Goal: Information Seeking & Learning: Learn about a topic

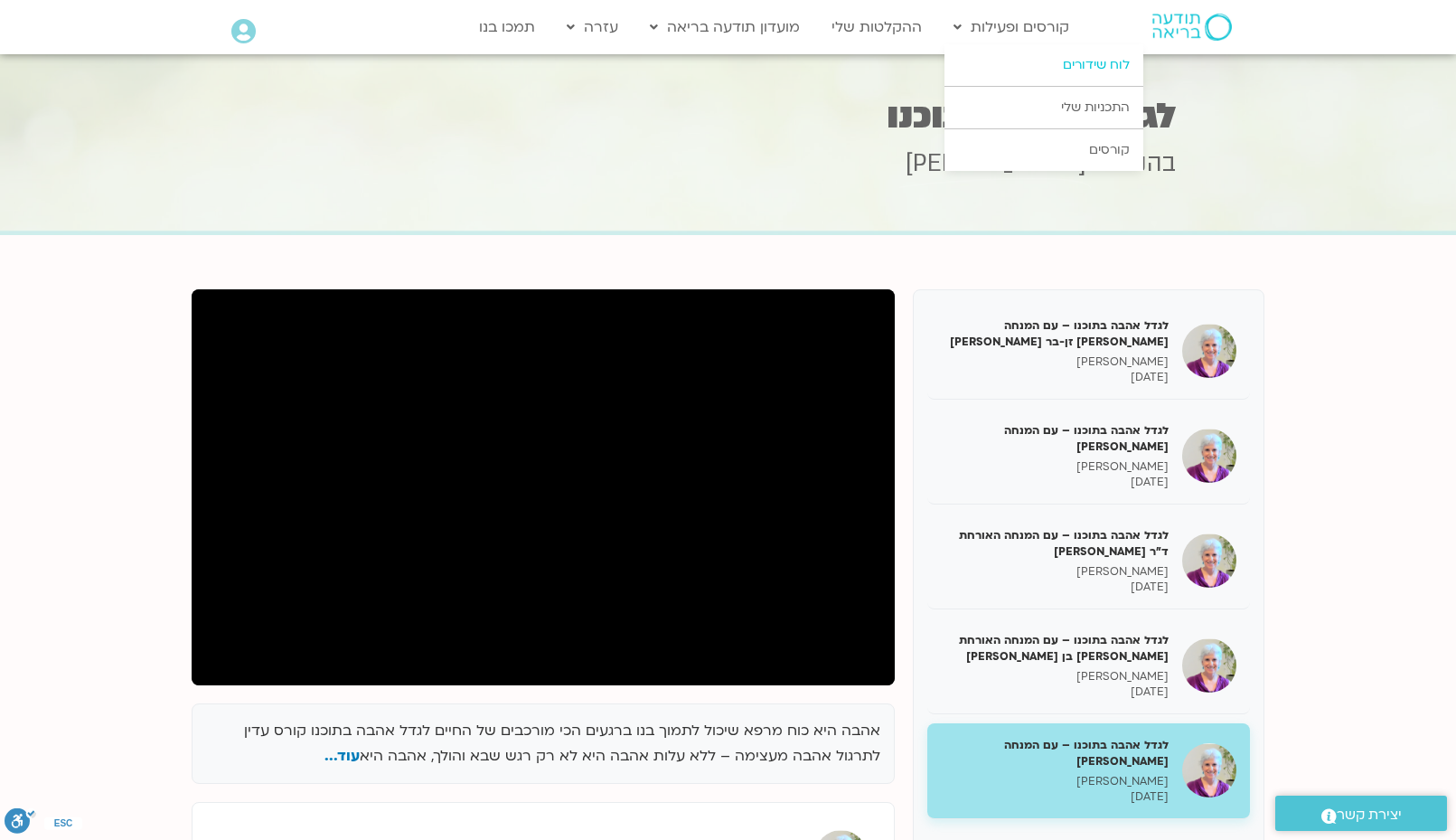
click at [1062, 65] on link "לוח שידורים" at bounding box center [1043, 65] width 198 height 42
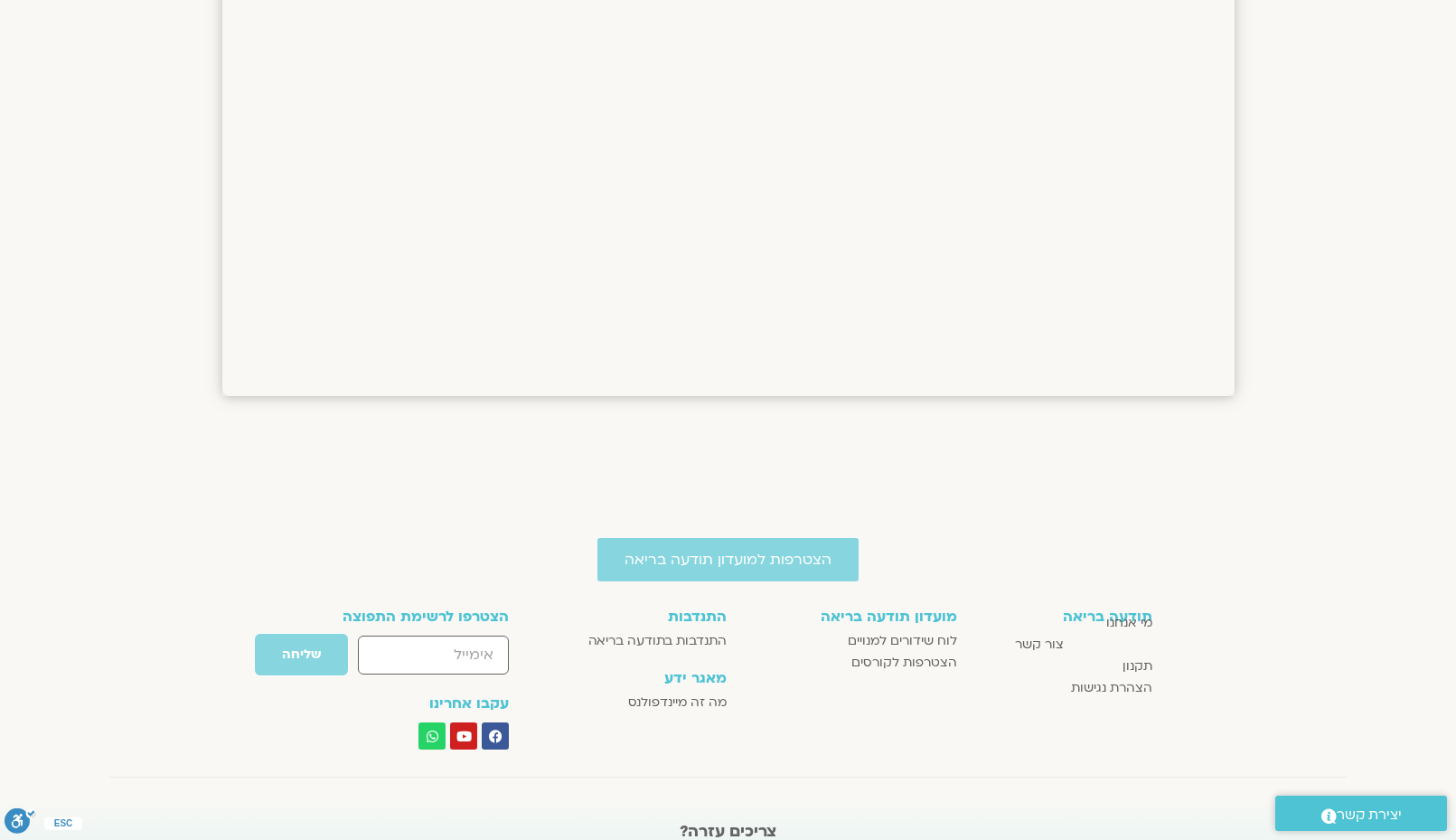
scroll to position [1356, 0]
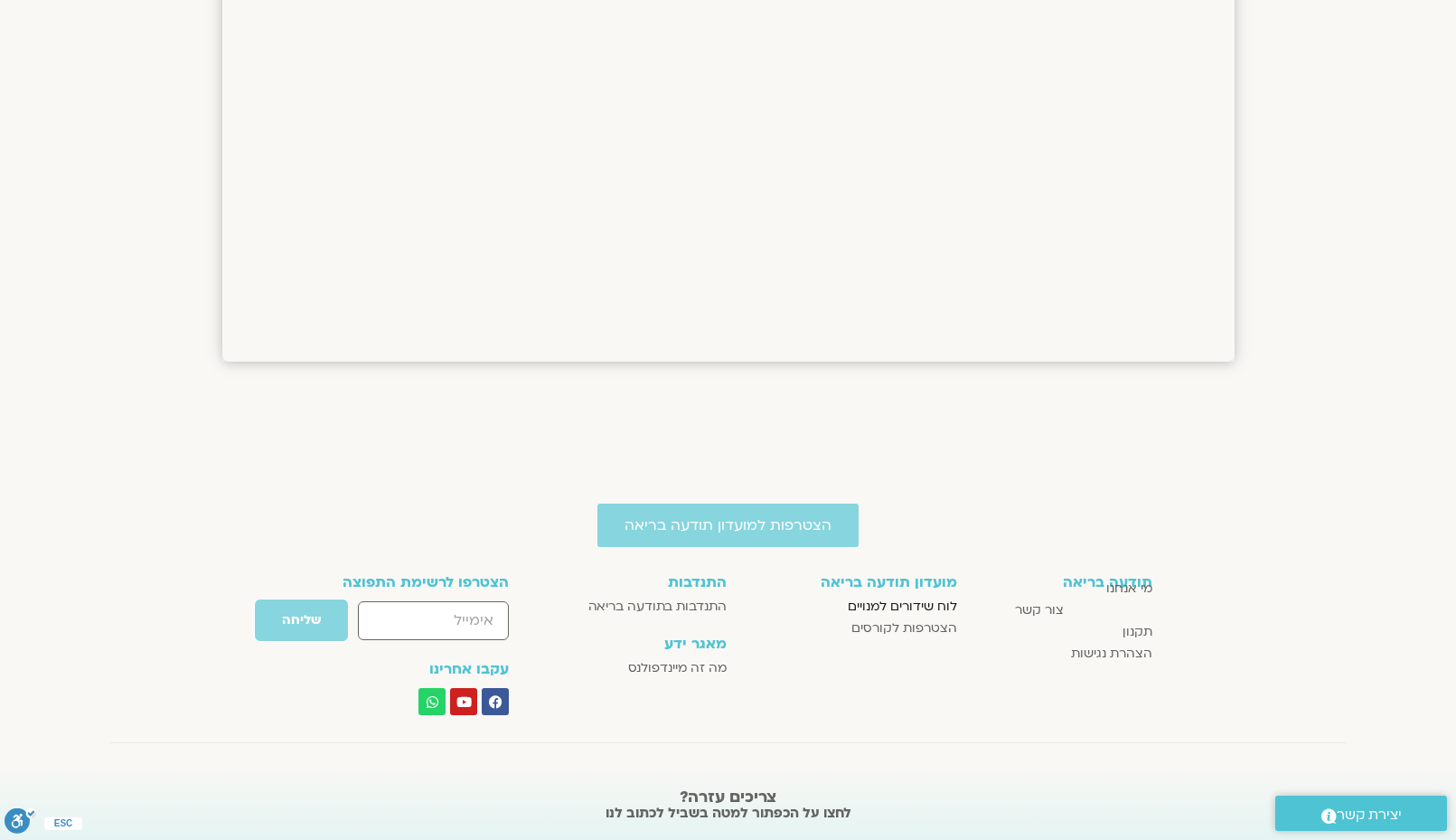
click at [857, 608] on span "לוח שידורים למנויים" at bounding box center [902, 607] width 109 height 21
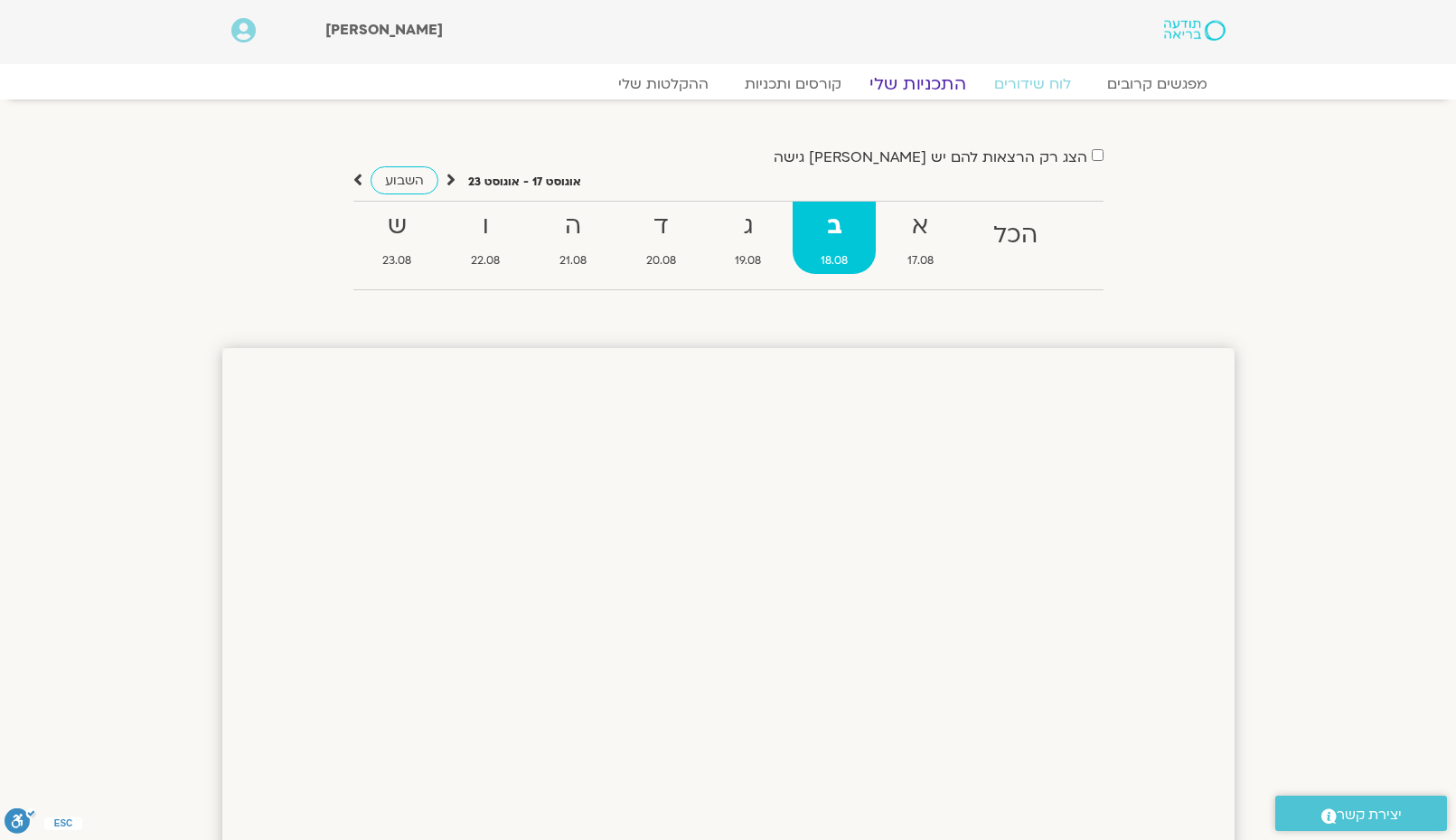
click at [906, 81] on link "התכניות שלי" at bounding box center [917, 84] width 140 height 21
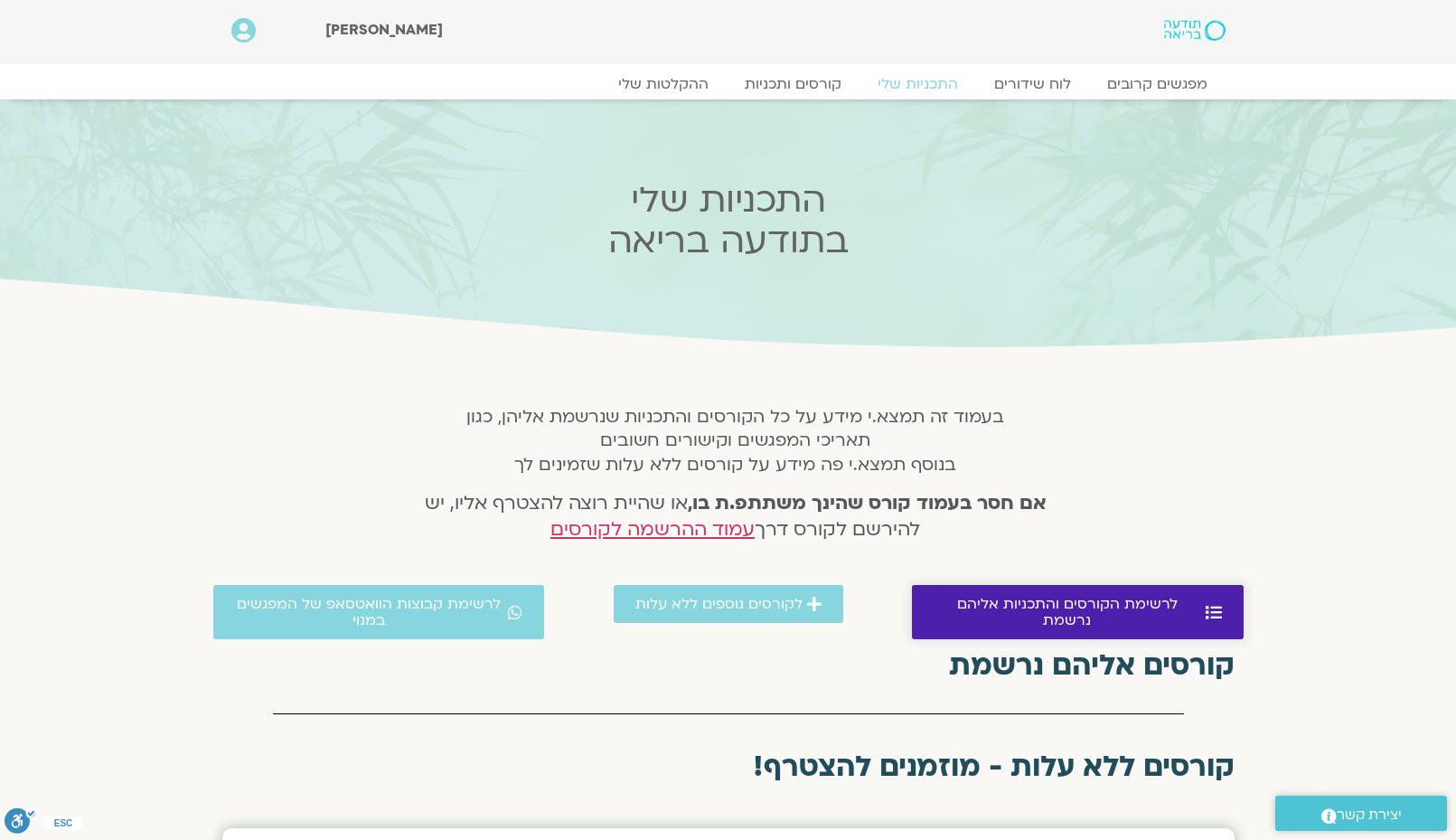
click at [957, 605] on span "לרשימת הקורסים והתכניות אליהם נרשמת" at bounding box center [1067, 613] width 267 height 33
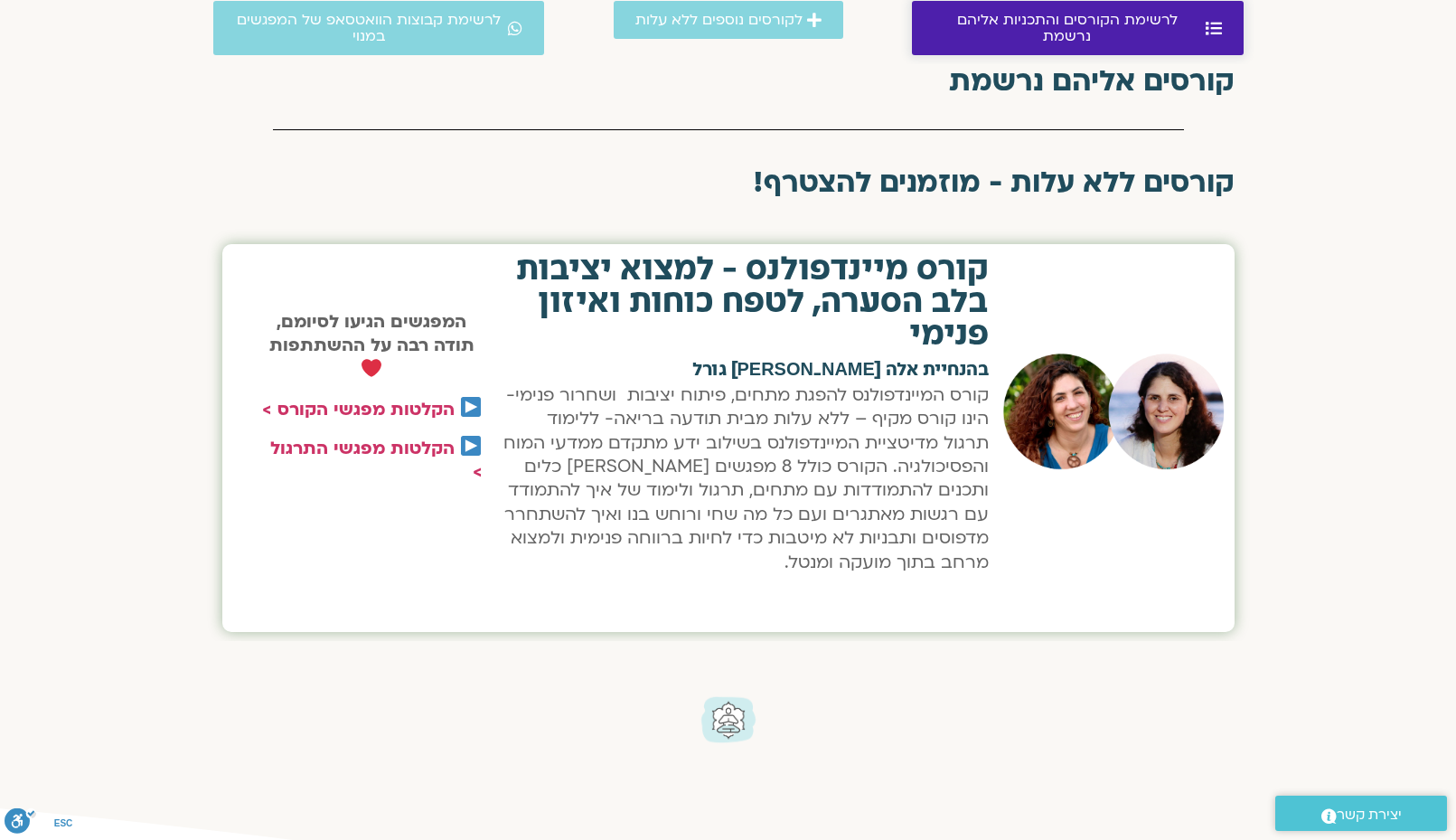
scroll to position [644, 0]
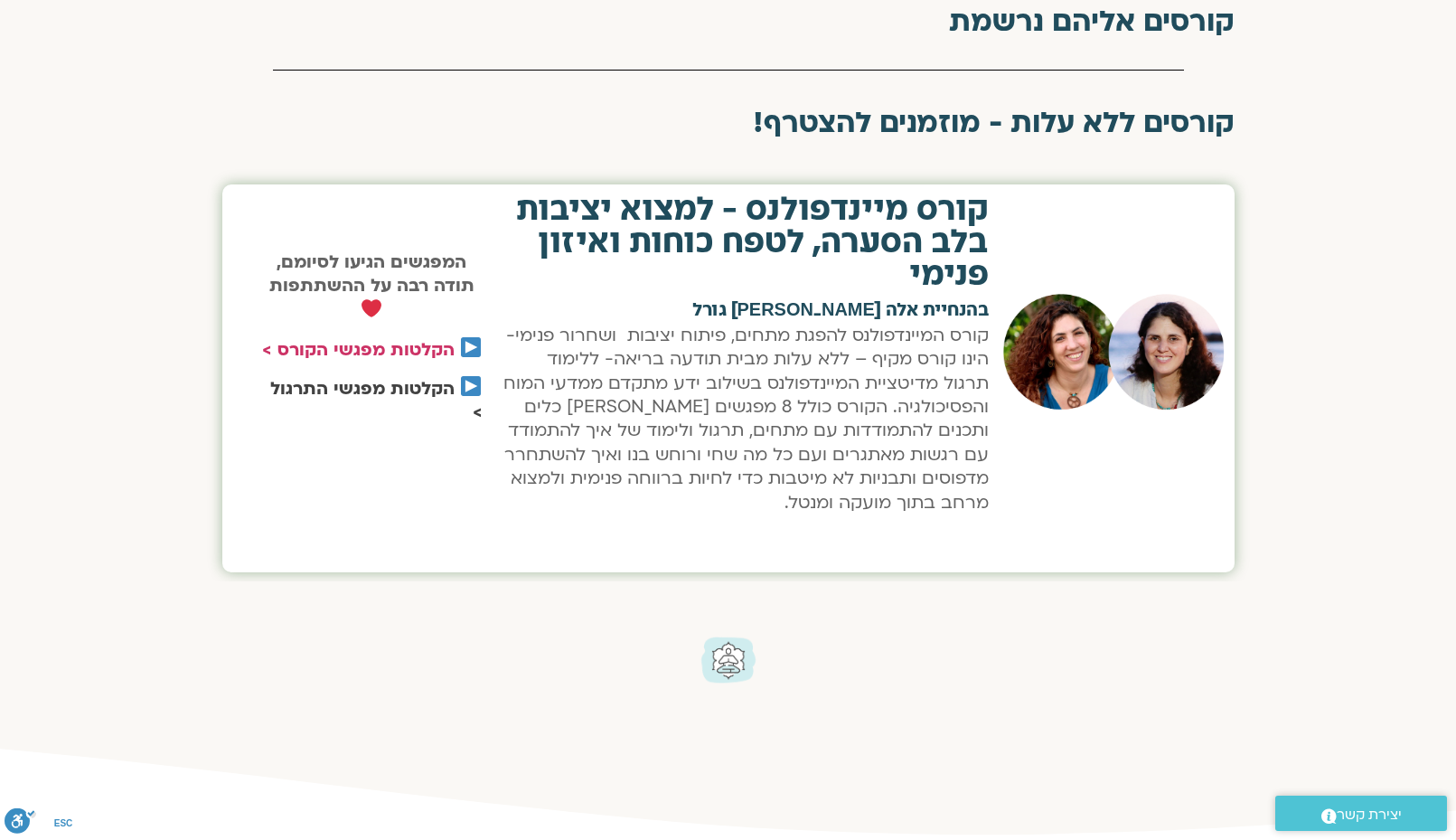
click at [373, 388] on link "הקלטות מפגשי התרגול >" at bounding box center [376, 401] width 213 height 47
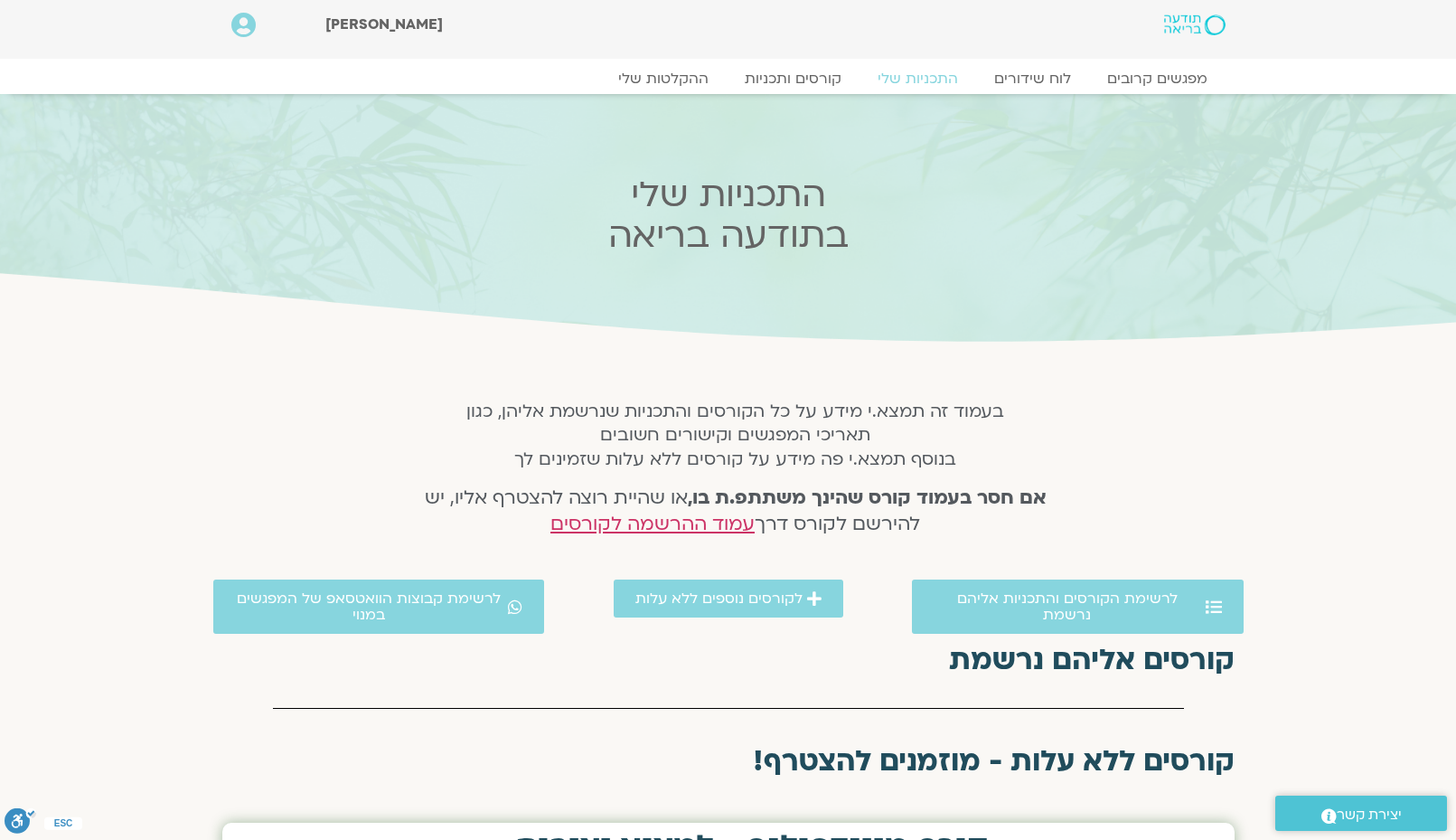
scroll to position [0, 0]
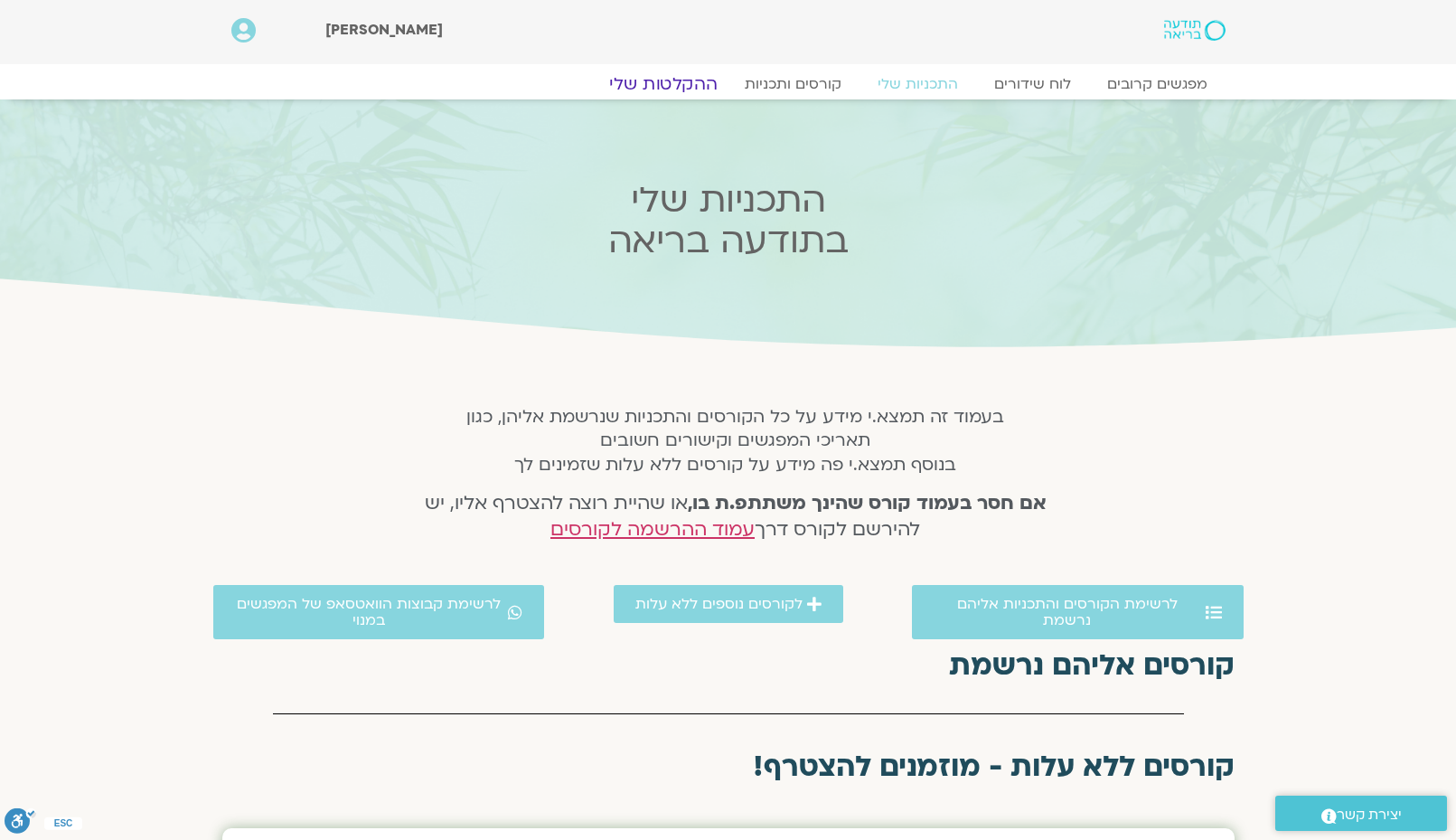
click at [682, 81] on link "ההקלטות שלי" at bounding box center [663, 84] width 152 height 21
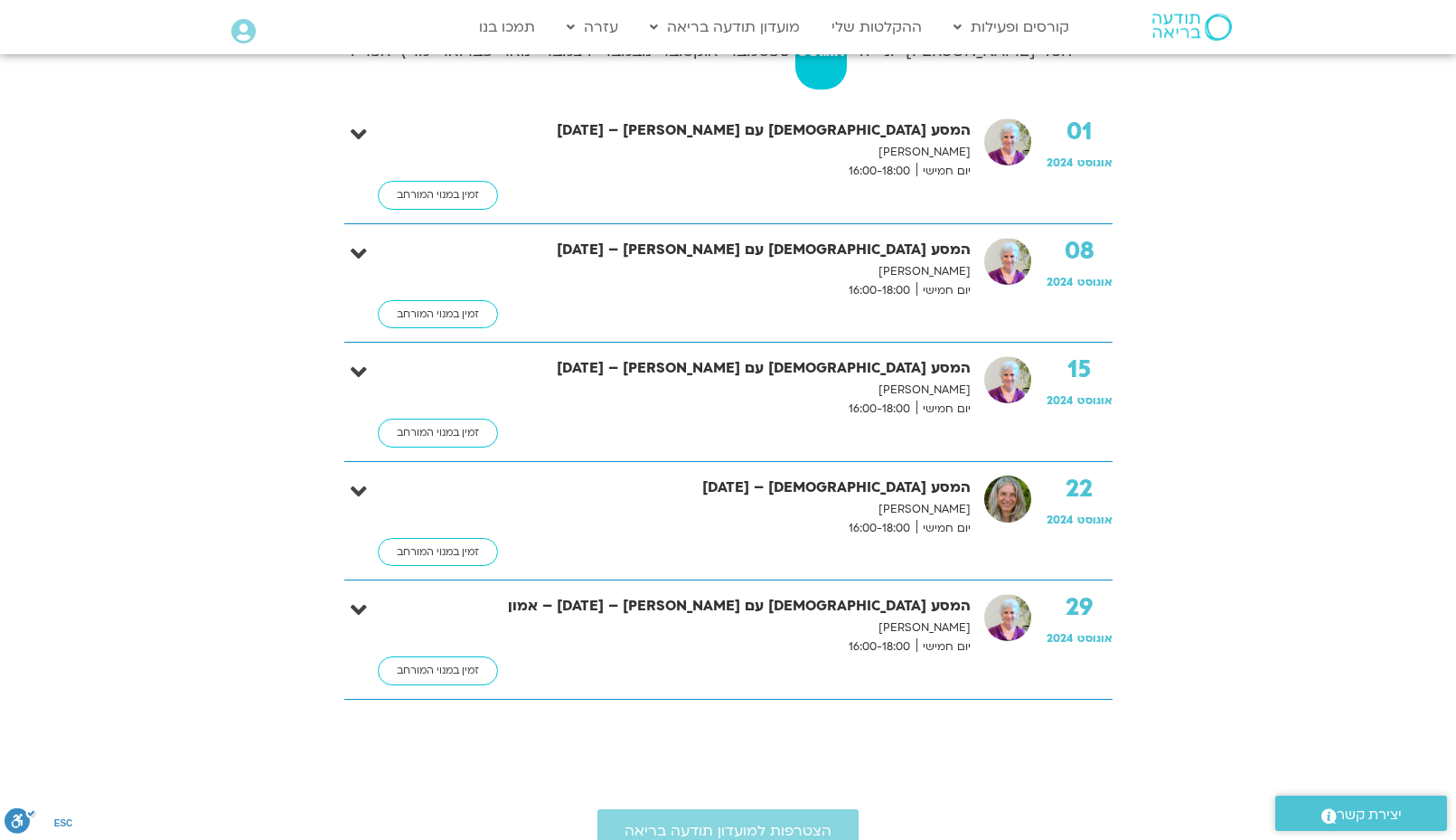
scroll to position [362, 0]
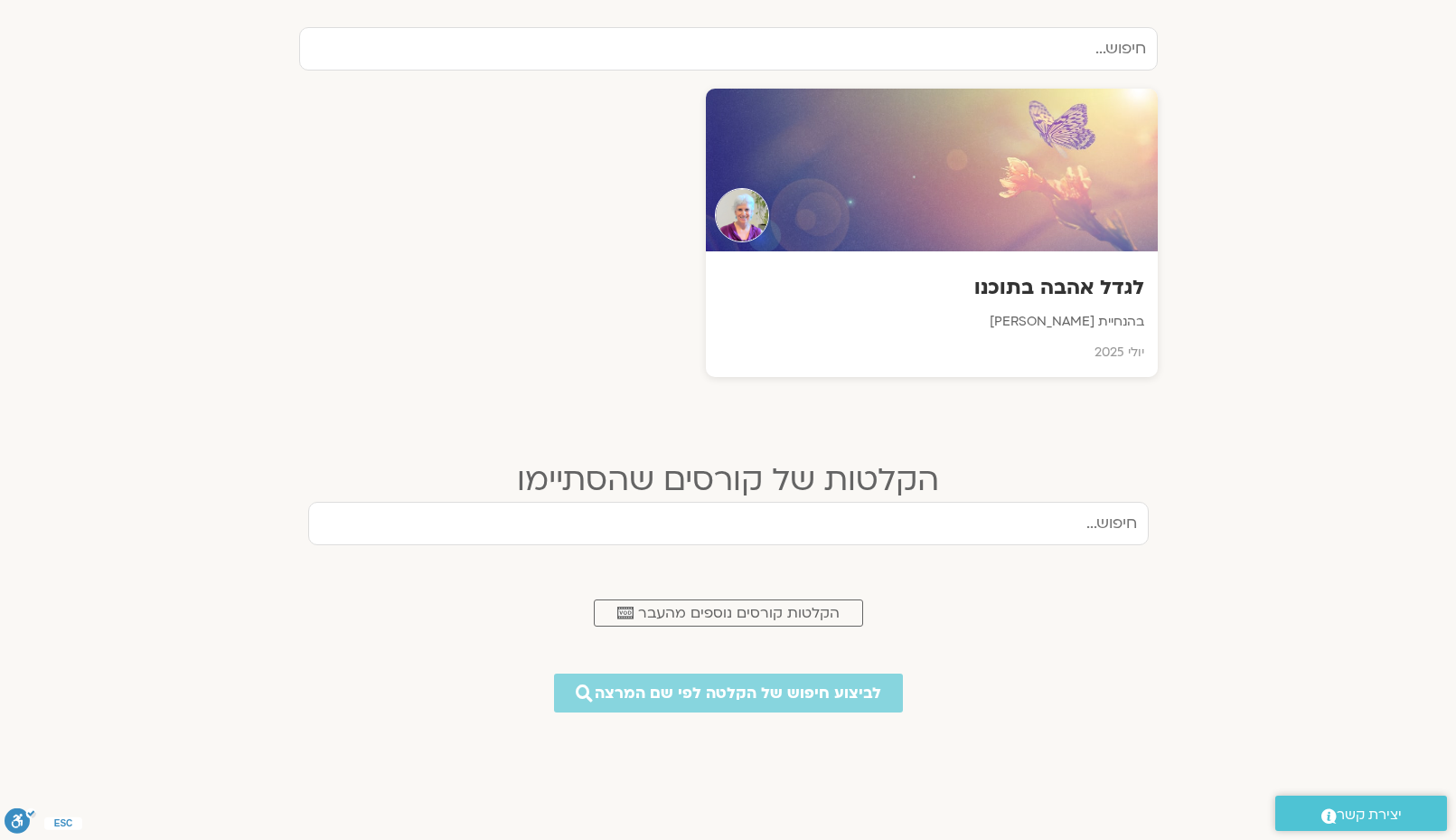
scroll to position [633, 0]
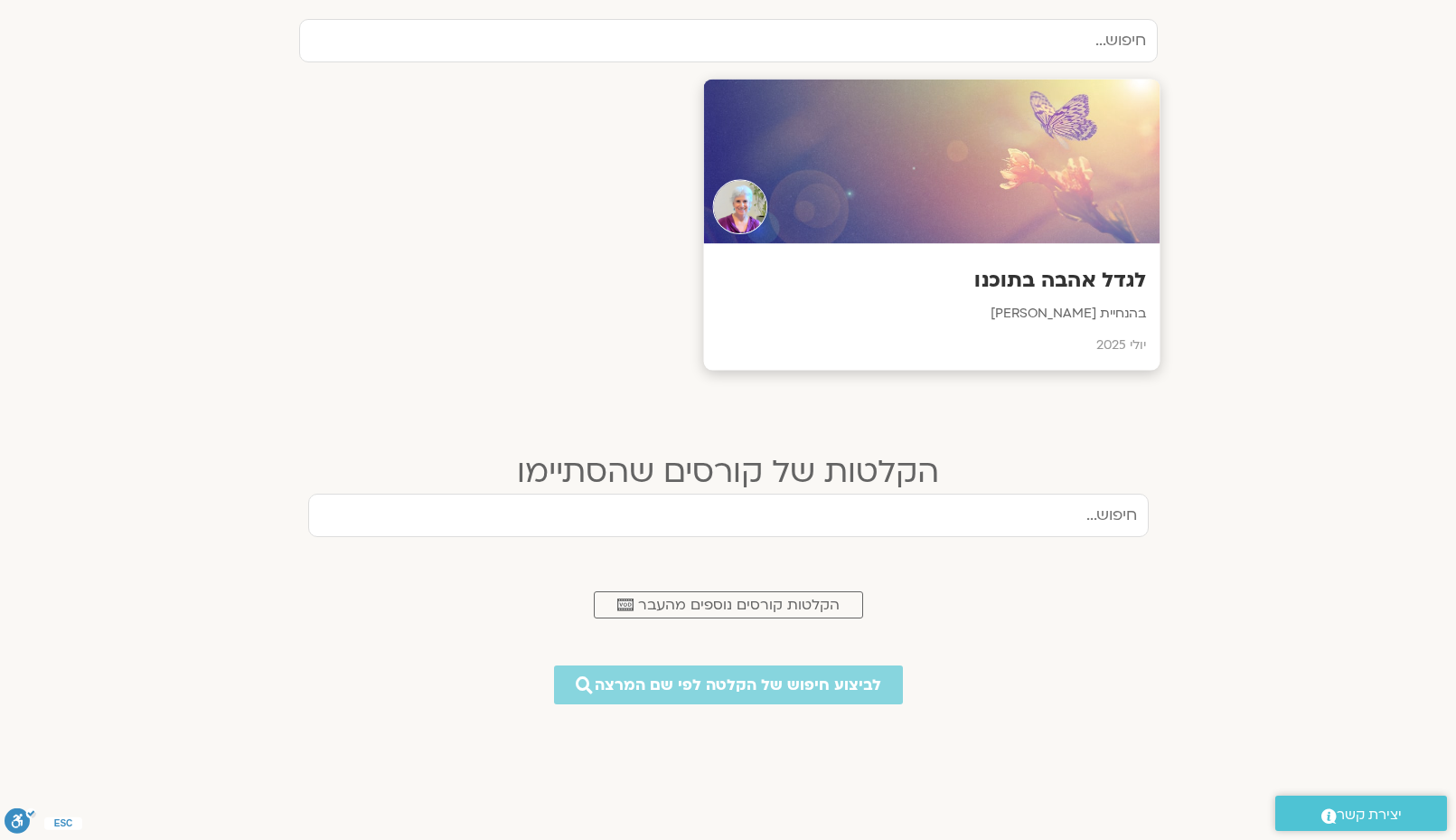
click at [756, 254] on div "לגדל אהבה בתוכנו בהנחיית [PERSON_NAME] [DATE]" at bounding box center [932, 307] width 457 height 127
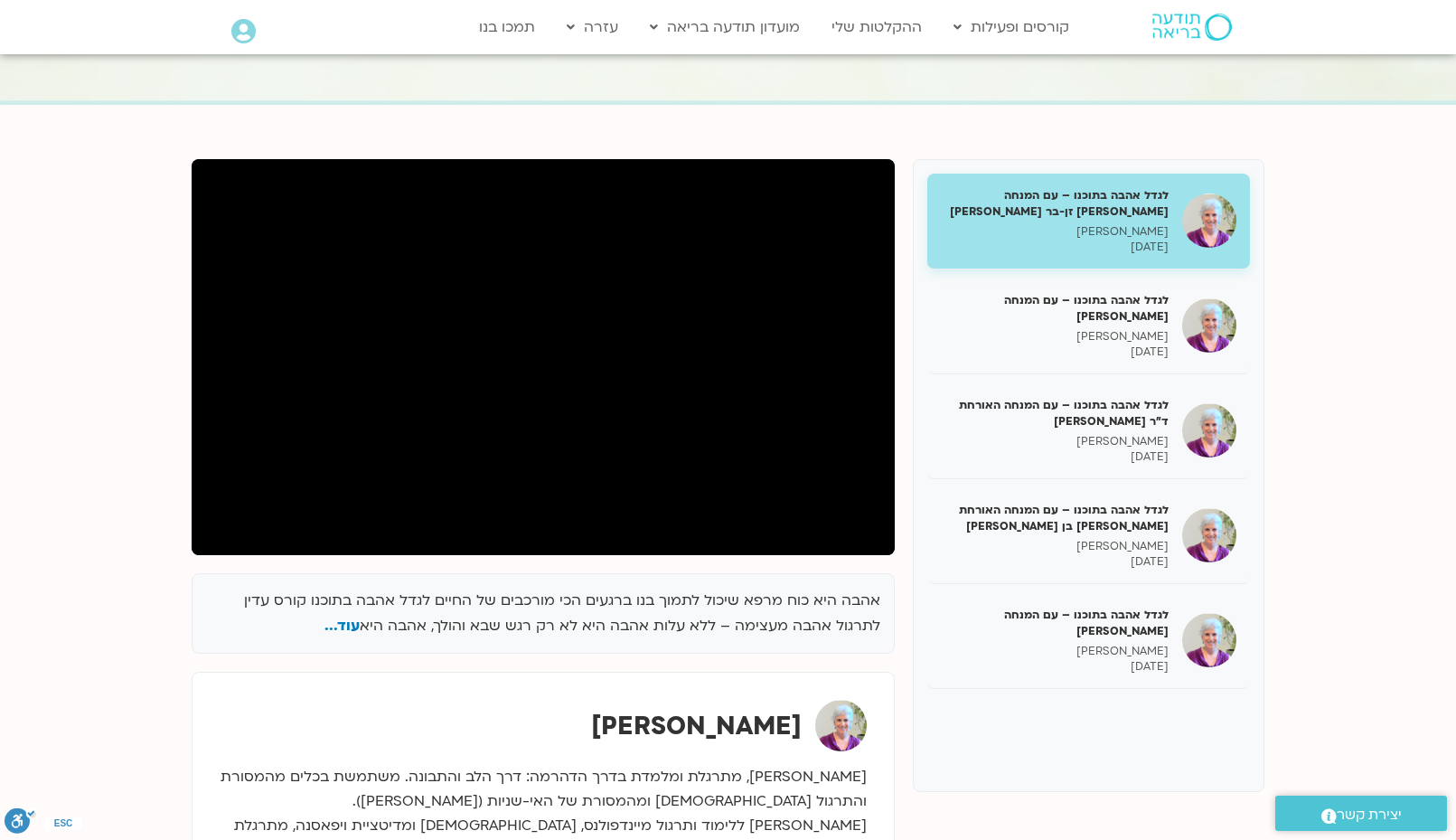
scroll to position [90, 0]
